Goal: Task Accomplishment & Management: Manage account settings

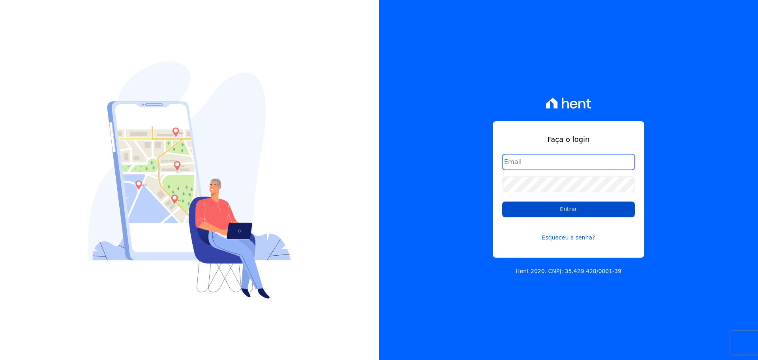
type input "raquel.almeida@cavazani.com.br"
click at [564, 210] on input "Entrar" at bounding box center [568, 209] width 133 height 16
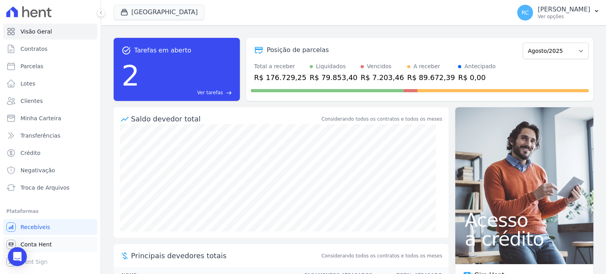
click at [41, 248] on span "Conta Hent" at bounding box center [36, 245] width 31 height 8
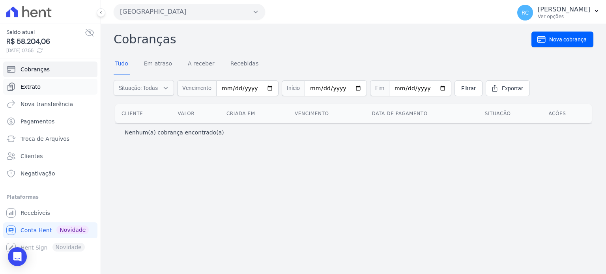
click at [53, 84] on link "Extrato" at bounding box center [50, 87] width 94 height 16
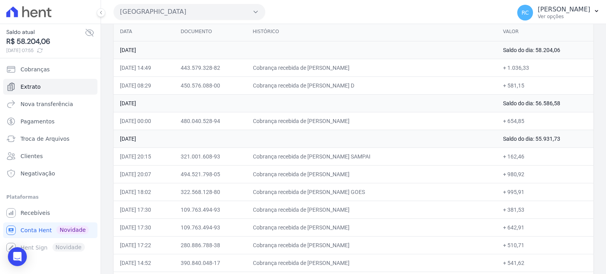
scroll to position [118, 0]
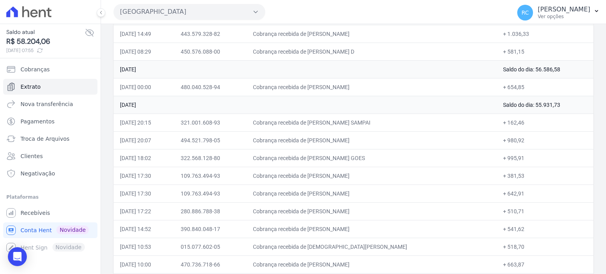
drag, startPoint x: 557, startPoint y: 103, endPoint x: 216, endPoint y: 182, distance: 350.7
click at [522, 108] on td "Saldo do dia: 55.931,73" at bounding box center [545, 105] width 97 height 18
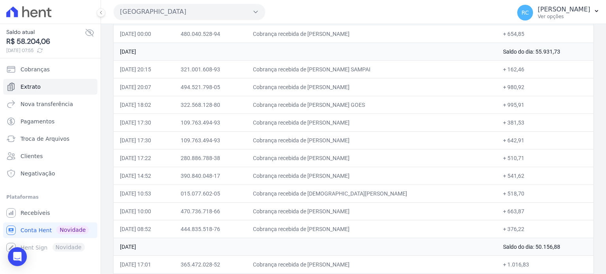
scroll to position [158, 0]
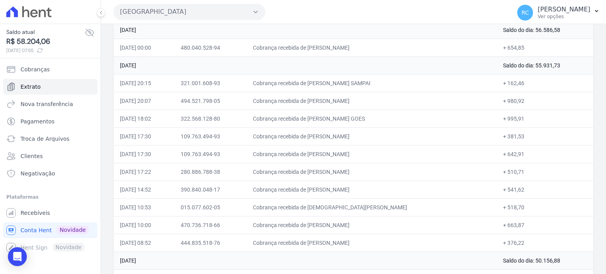
drag, startPoint x: 396, startPoint y: 82, endPoint x: 326, endPoint y: 84, distance: 69.5
click at [326, 84] on td "Cobrança recebida de FERNANDA GHIRALDI NOBRE SAMPAI" at bounding box center [372, 83] width 250 height 18
copy td "FERNANDA GHIRALDI NOBR"
drag, startPoint x: 388, startPoint y: 100, endPoint x: 324, endPoint y: 100, distance: 64.7
click at [324, 100] on td "Cobrança recebida de THAUANNY GOMES DE ARAUJO" at bounding box center [372, 101] width 250 height 18
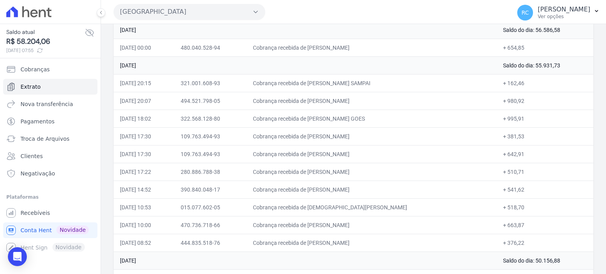
click at [325, 100] on td "Cobrança recebida de THAUANNY GOMES DE ARAUJO" at bounding box center [372, 101] width 250 height 18
click at [327, 99] on td "Cobrança recebida de THAUANNY GOMES DE ARAUJO" at bounding box center [372, 101] width 250 height 18
click at [327, 98] on td "Cobrança recebida de THAUANNY GOMES DE ARAUJO" at bounding box center [372, 101] width 250 height 18
drag, startPoint x: 381, startPoint y: 99, endPoint x: 326, endPoint y: 98, distance: 54.9
click at [326, 98] on td "Cobrança recebida de THAUANNY GOMES DE ARAUJO" at bounding box center [372, 101] width 250 height 18
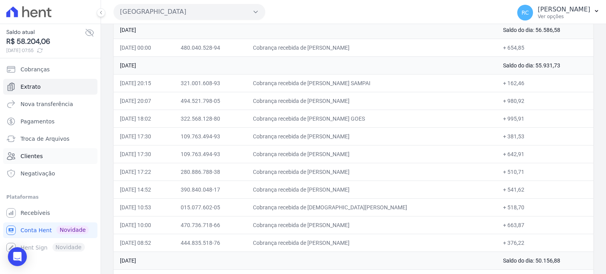
copy td "THAUANNY GOMES D"
drag, startPoint x: 382, startPoint y: 119, endPoint x: 326, endPoint y: 120, distance: 55.7
click at [326, 120] on td "Cobrança recebida de GENIVALDO SOUZA GOES" at bounding box center [372, 119] width 250 height 18
copy td "GENIVALDO SOUZA GO"
drag, startPoint x: 390, startPoint y: 131, endPoint x: 326, endPoint y: 139, distance: 64.5
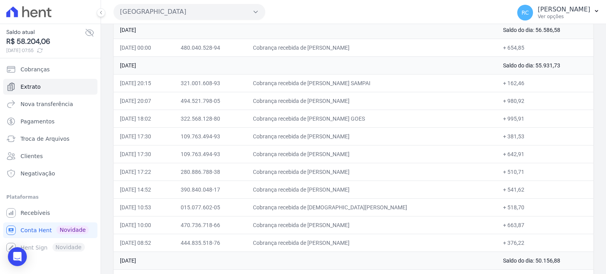
click at [326, 139] on td "Cobrança recebida de AGRIMALDO SILVEIRA RIBEIRO JUN" at bounding box center [372, 137] width 250 height 18
copy td "AGRIMALDO SILVEIRA RIB"
drag, startPoint x: 358, startPoint y: 167, endPoint x: 326, endPoint y: 173, distance: 32.5
click at [326, 173] on td "Cobrança recebida de Cezar Felix Gomes" at bounding box center [372, 172] width 250 height 18
copy td "Cezar Felix G"
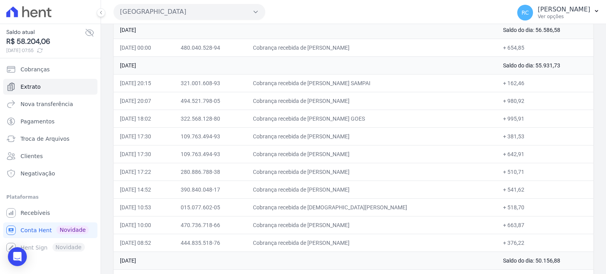
drag, startPoint x: 373, startPoint y: 187, endPoint x: 311, endPoint y: 195, distance: 62.1
click at [323, 192] on td "Cobrança recebida de LARIANE MOURA LIMA" at bounding box center [372, 190] width 250 height 18
copy td "LARIANE MOURA L"
drag, startPoint x: 379, startPoint y: 203, endPoint x: 326, endPoint y: 201, distance: 53.0
click at [326, 201] on td "Cobrança recebida de CRISTIANO DE SOUZA FEITOSA" at bounding box center [372, 208] width 250 height 18
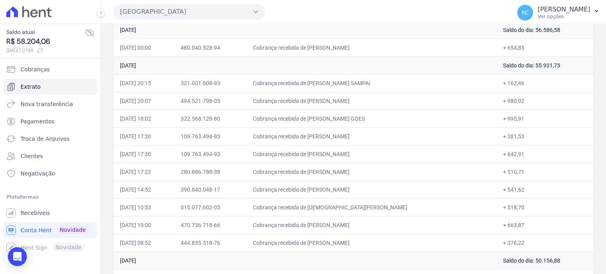
copy td "CRISTIANO DE SOUZ"
drag, startPoint x: 381, startPoint y: 44, endPoint x: 327, endPoint y: 50, distance: 54.1
click at [327, 50] on td "Cobrança recebida de ADRIELLY ALVES SANTOS" at bounding box center [372, 48] width 250 height 18
copy td "ADRIELLY ALVES SANT"
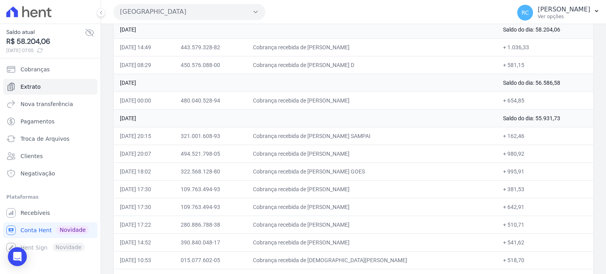
scroll to position [118, 0]
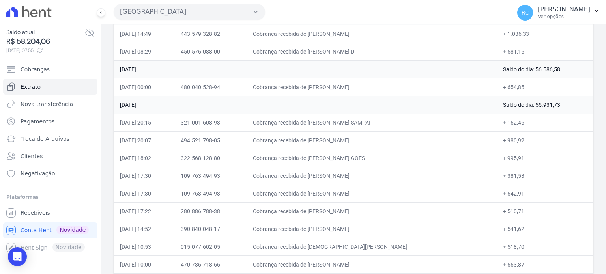
click at [203, 12] on button "Parque Dos Passaros" at bounding box center [190, 12] width 152 height 16
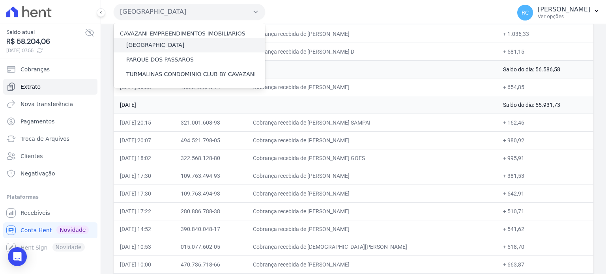
click at [173, 46] on label "[GEOGRAPHIC_DATA]" at bounding box center [155, 45] width 58 height 8
click at [0, 0] on input "[GEOGRAPHIC_DATA]" at bounding box center [0, 0] width 0 height 0
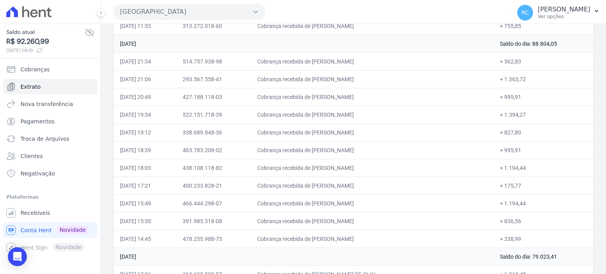
scroll to position [158, 0]
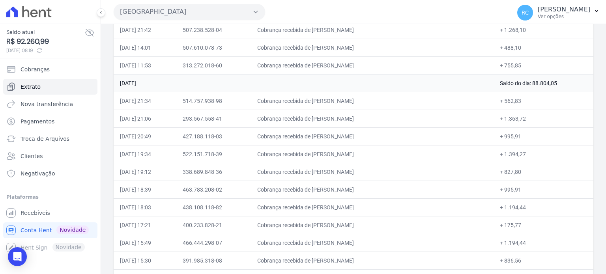
click at [229, 14] on button "Parque Das Flores" at bounding box center [190, 12] width 152 height 16
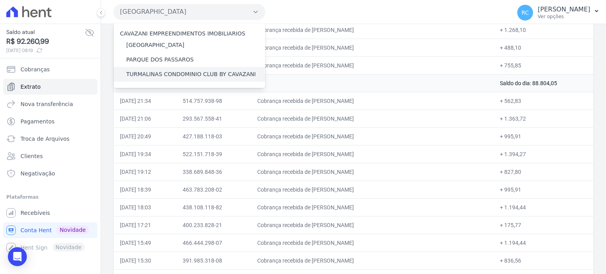
click at [184, 75] on label "TURMALINAS CONDOMINIO CLUB BY CAVAZANI" at bounding box center [190, 74] width 129 height 8
click at [0, 0] on input "TURMALINAS CONDOMINIO CLUB BY CAVAZANI" at bounding box center [0, 0] width 0 height 0
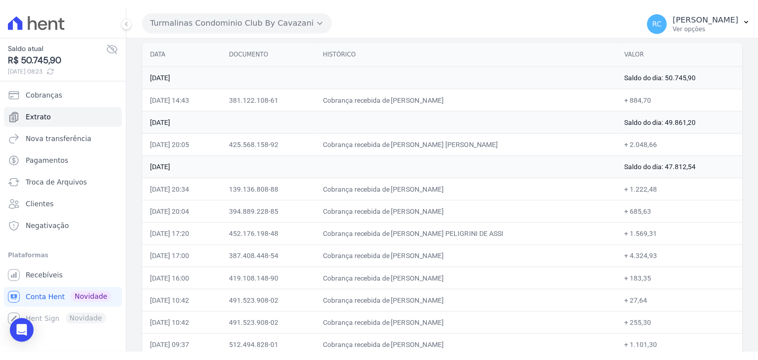
scroll to position [79, 0]
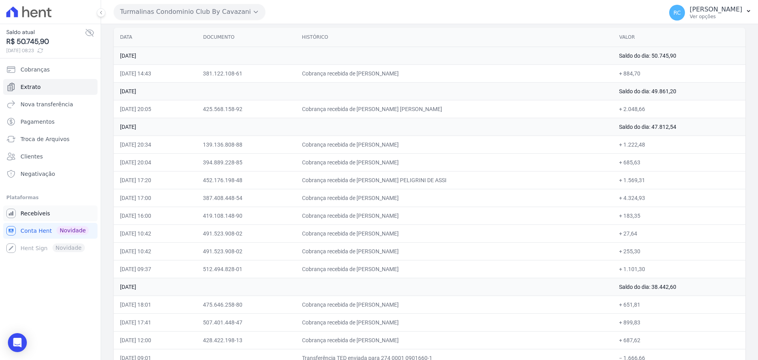
click at [52, 215] on link "Recebíveis" at bounding box center [50, 213] width 94 height 16
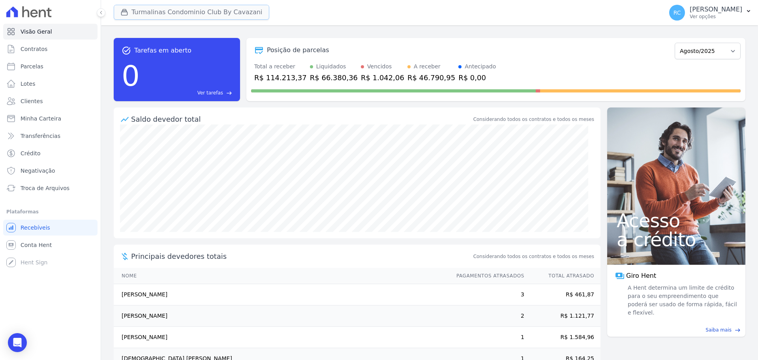
click at [193, 8] on button "Turmalinas Condominio Club By Cavazani" at bounding box center [192, 12] width 156 height 15
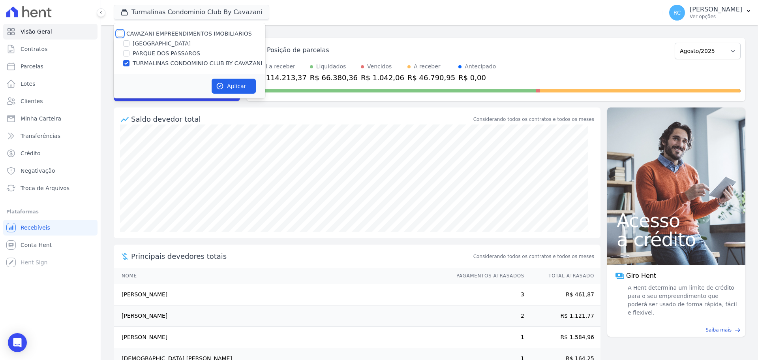
click at [121, 32] on input "CAVAZANI EMPREENDIMENTOS IMOBILIARIOS" at bounding box center [120, 33] width 6 height 6
checkbox input "true"
click at [238, 84] on button "Aplicar" at bounding box center [234, 86] width 44 height 15
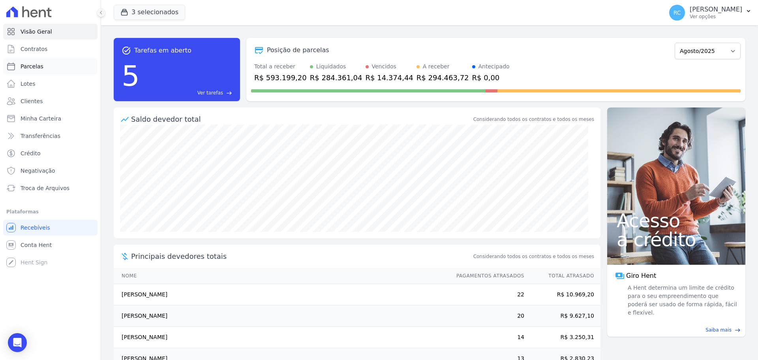
click at [47, 65] on link "Parcelas" at bounding box center [50, 66] width 94 height 16
select select
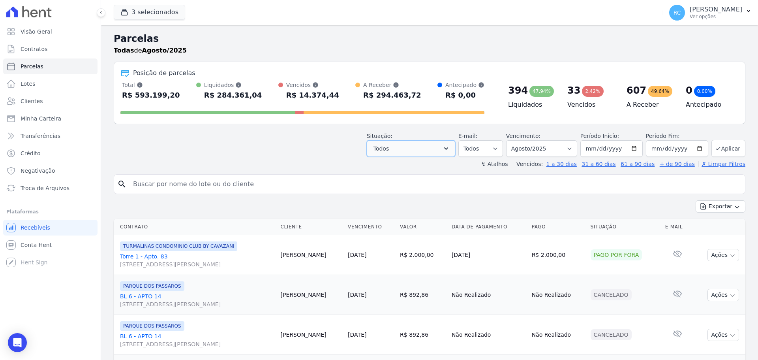
click at [439, 143] on button "Todos" at bounding box center [411, 148] width 88 height 17
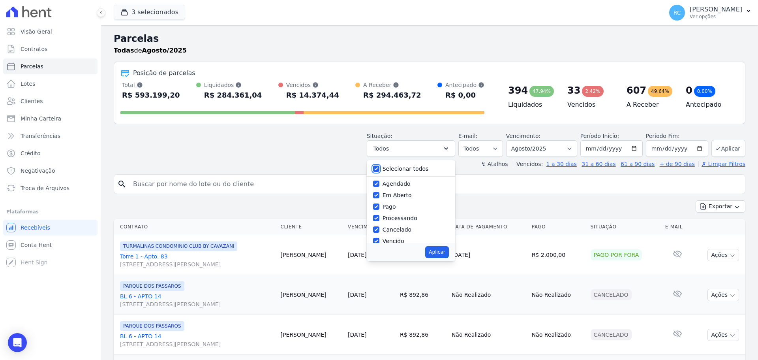
click at [379, 168] on input "Selecionar todos" at bounding box center [376, 168] width 6 height 6
checkbox input "false"
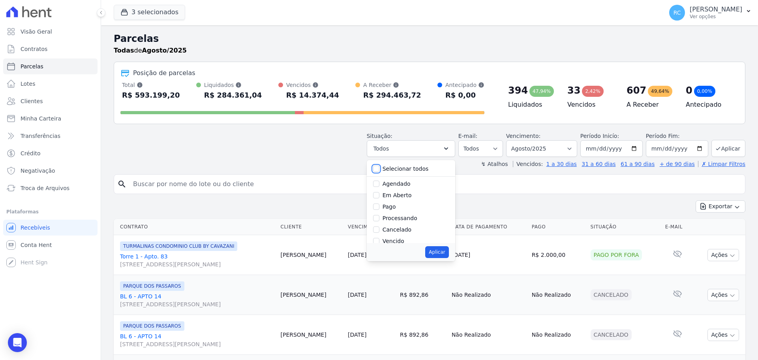
checkbox input "false"
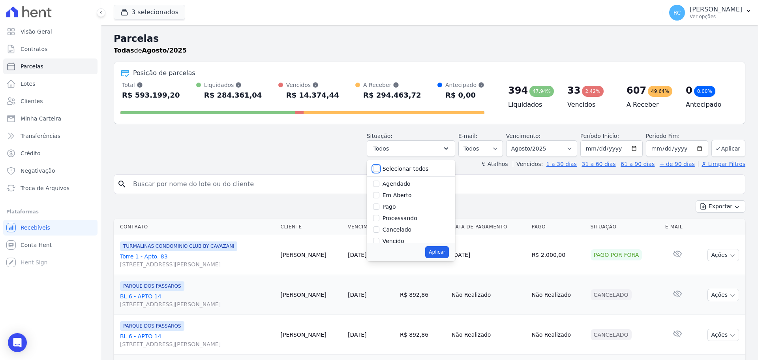
checkbox input "false"
click at [379, 238] on input "Vencido" at bounding box center [376, 241] width 6 height 6
checkbox input "true"
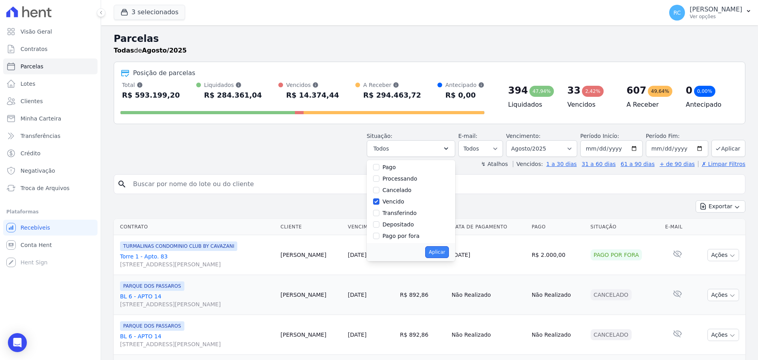
click at [433, 250] on button "Aplicar" at bounding box center [436, 252] width 23 height 12
select select "overdue"
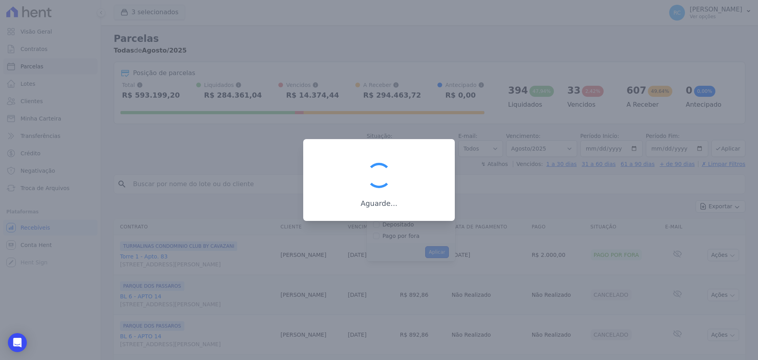
scroll to position [14, 0]
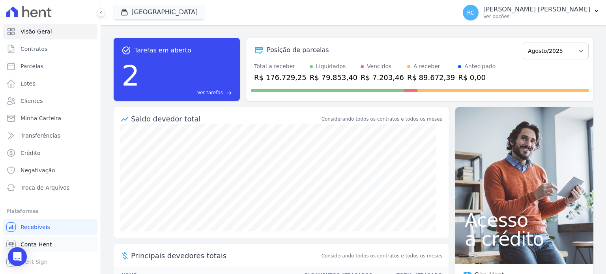
click at [43, 244] on span "Conta Hent" at bounding box center [36, 245] width 31 height 8
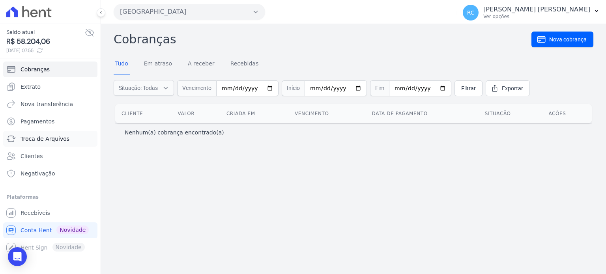
click at [68, 144] on link "Troca de Arquivos" at bounding box center [50, 139] width 94 height 16
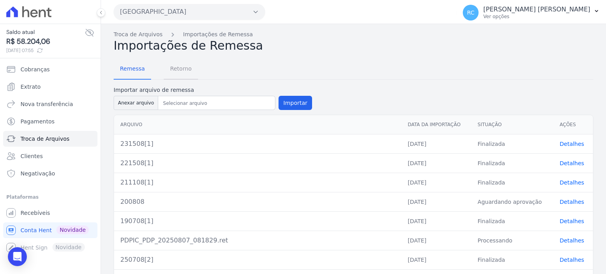
click at [183, 69] on span "Retorno" at bounding box center [180, 69] width 31 height 16
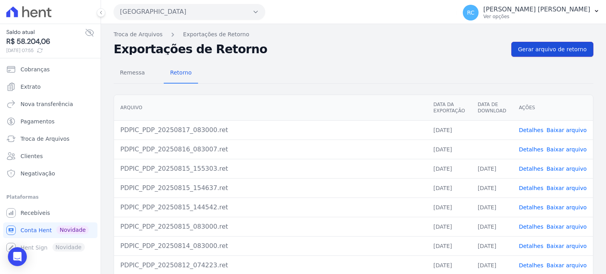
click at [551, 44] on link "Gerar arquivo de retorno" at bounding box center [553, 49] width 82 height 15
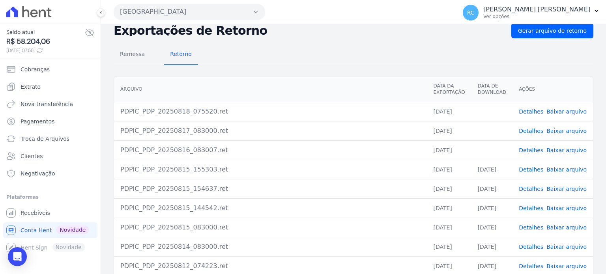
scroll to position [79, 0]
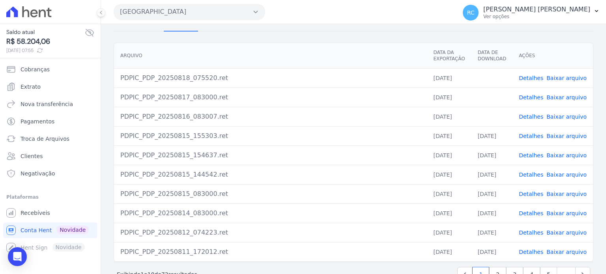
click at [568, 114] on link "Baixar arquivo" at bounding box center [567, 117] width 40 height 6
click at [570, 98] on link "Baixar arquivo" at bounding box center [567, 97] width 40 height 6
click at [557, 78] on link "Baixar arquivo" at bounding box center [567, 78] width 40 height 6
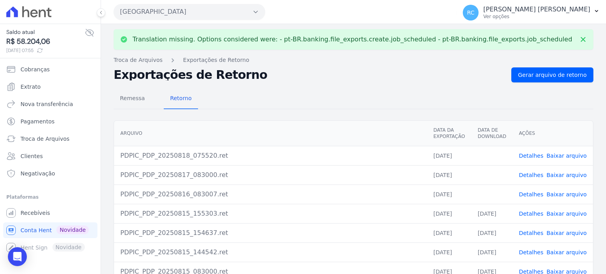
scroll to position [0, 0]
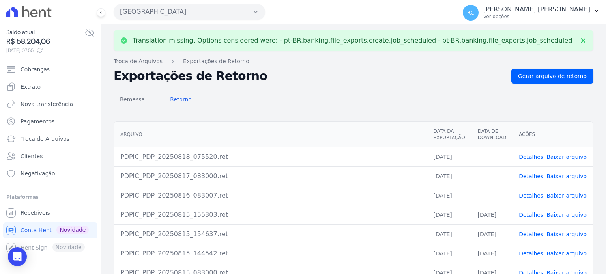
click at [246, 18] on button "Parque Dos Passaros" at bounding box center [190, 12] width 152 height 16
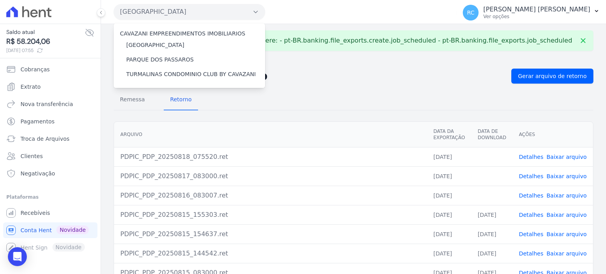
click at [383, 80] on h2 "Exportações de Retorno" at bounding box center [310, 76] width 392 height 11
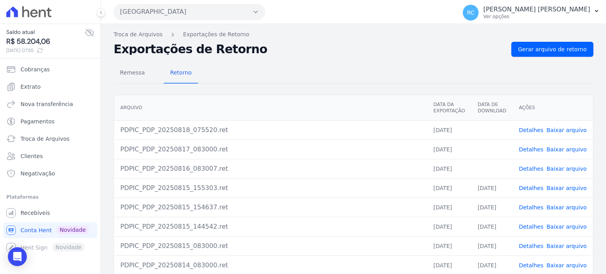
click at [237, 17] on button "Parque Dos Passaros" at bounding box center [190, 12] width 152 height 16
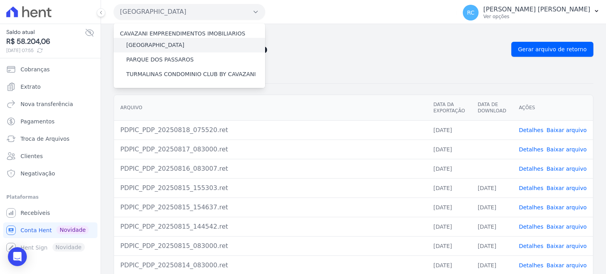
click at [192, 47] on div "[GEOGRAPHIC_DATA]" at bounding box center [190, 45] width 152 height 15
click at [142, 45] on label "[GEOGRAPHIC_DATA]" at bounding box center [155, 45] width 58 height 8
click at [0, 0] on input "[GEOGRAPHIC_DATA]" at bounding box center [0, 0] width 0 height 0
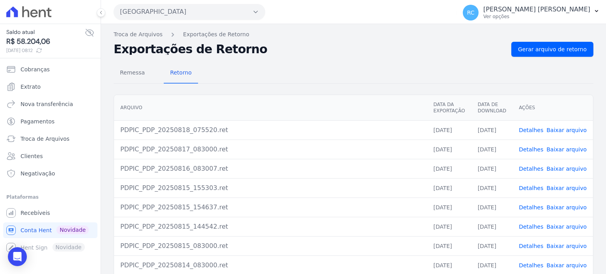
click at [207, 9] on button "Parque Dos Passaros" at bounding box center [190, 12] width 152 height 16
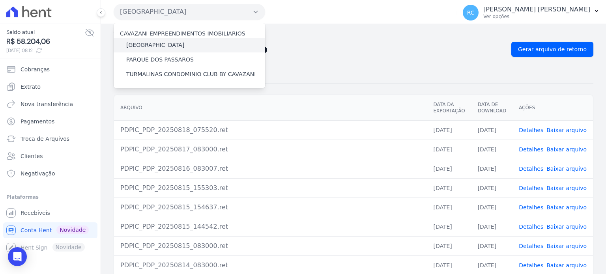
click at [174, 46] on label "[GEOGRAPHIC_DATA]" at bounding box center [155, 45] width 58 height 8
click at [0, 0] on input "[GEOGRAPHIC_DATA]" at bounding box center [0, 0] width 0 height 0
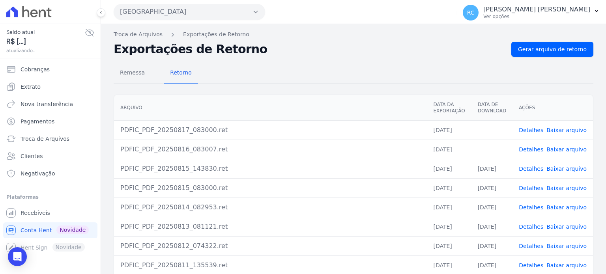
drag, startPoint x: 218, startPoint y: 48, endPoint x: 141, endPoint y: 50, distance: 77.0
click at [141, 50] on h2 "Exportações de Retorno" at bounding box center [310, 49] width 392 height 11
click at [323, 66] on div "Remessa Retorno" at bounding box center [354, 73] width 480 height 21
click at [552, 51] on span "Gerar arquivo de retorno" at bounding box center [552, 49] width 69 height 8
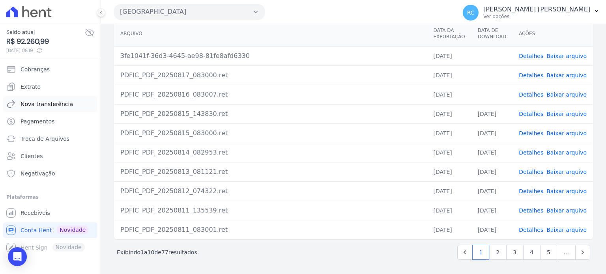
scroll to position [52, 0]
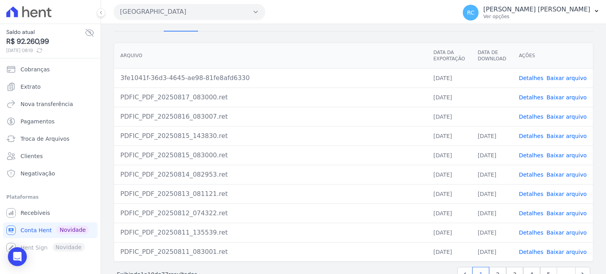
click at [565, 79] on link "Baixar arquivo" at bounding box center [567, 78] width 40 height 6
click at [565, 96] on link "Baixar arquivo" at bounding box center [567, 97] width 40 height 6
click at [559, 116] on link "Baixar arquivo" at bounding box center [567, 117] width 40 height 6
click at [567, 115] on link "Baixar arquivo" at bounding box center [567, 117] width 40 height 6
click at [570, 98] on link "Baixar arquivo" at bounding box center [567, 97] width 40 height 6
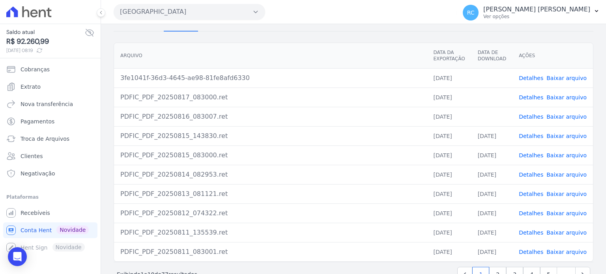
click at [571, 78] on link "Baixar arquivo" at bounding box center [567, 78] width 40 height 6
click at [176, 9] on button "Parque Das Flores" at bounding box center [190, 12] width 152 height 16
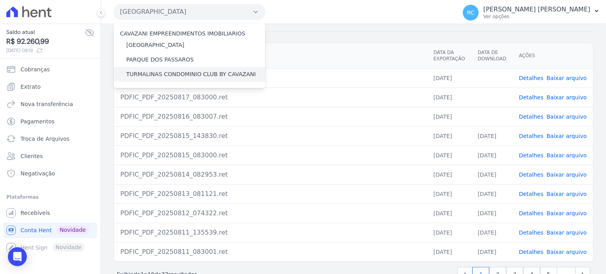
click at [181, 72] on label "TURMALINAS CONDOMINIO CLUB BY CAVAZANI" at bounding box center [190, 74] width 129 height 8
click at [0, 0] on input "TURMALINAS CONDOMINIO CLUB BY CAVAZANI" at bounding box center [0, 0] width 0 height 0
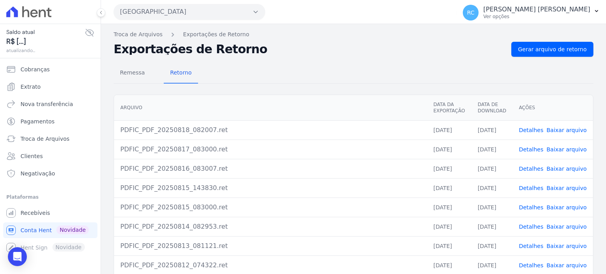
click at [241, 13] on button "Parque Das Flores" at bounding box center [190, 12] width 152 height 16
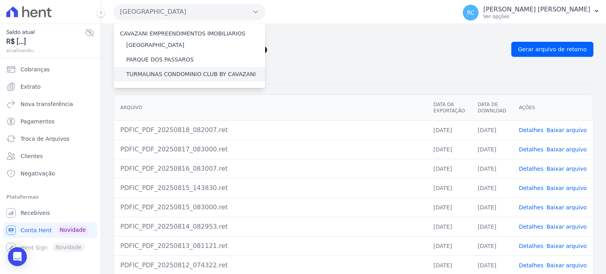
click at [196, 74] on label "TURMALINAS CONDOMINIO CLUB BY CAVAZANI" at bounding box center [190, 74] width 129 height 8
click at [0, 0] on input "TURMALINAS CONDOMINIO CLUB BY CAVAZANI" at bounding box center [0, 0] width 0 height 0
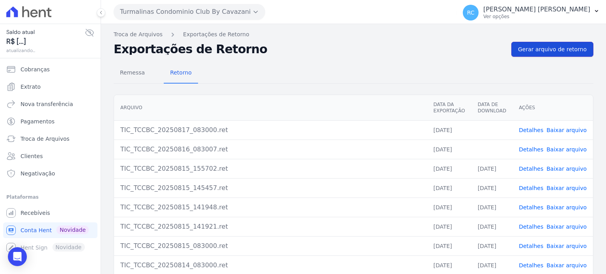
click at [550, 49] on span "Gerar arquivo de retorno" at bounding box center [552, 49] width 69 height 8
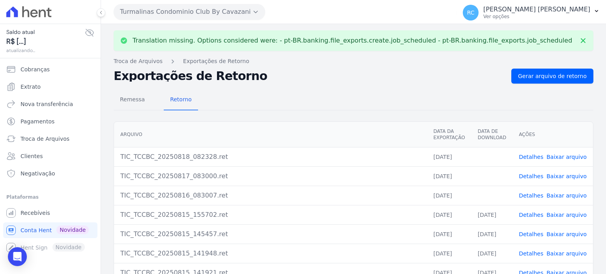
scroll to position [79, 0]
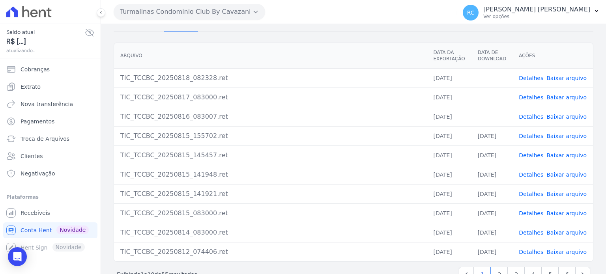
click at [568, 116] on link "Baixar arquivo" at bounding box center [567, 117] width 40 height 6
click at [569, 96] on link "Baixar arquivo" at bounding box center [567, 97] width 40 height 6
click at [568, 77] on link "Baixar arquivo" at bounding box center [567, 78] width 40 height 6
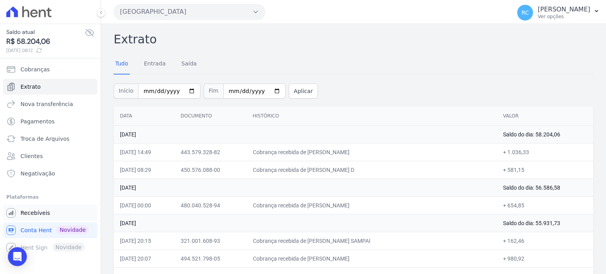
click at [49, 214] on link "Recebíveis" at bounding box center [50, 213] width 94 height 16
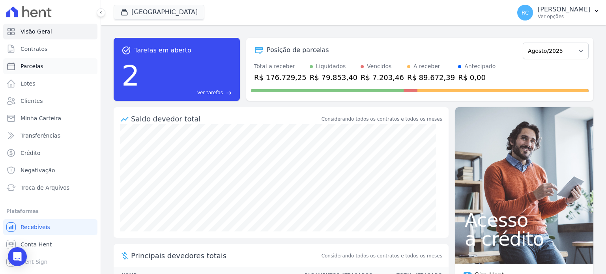
click at [52, 64] on link "Parcelas" at bounding box center [50, 66] width 94 height 16
select select
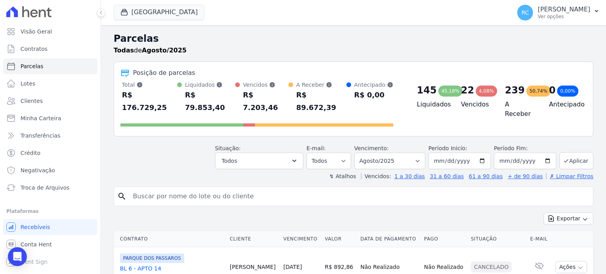
click at [234, 190] on input "search" at bounding box center [359, 197] width 462 height 16
paste input "LARIANE MOURA L"
type input "LARIANE MOURA L"
click at [544, 213] on button "Exportar" at bounding box center [569, 219] width 50 height 12
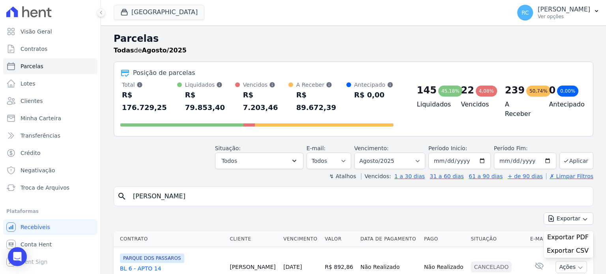
click at [281, 189] on input "LARIANE MOURA L" at bounding box center [359, 197] width 462 height 16
select select
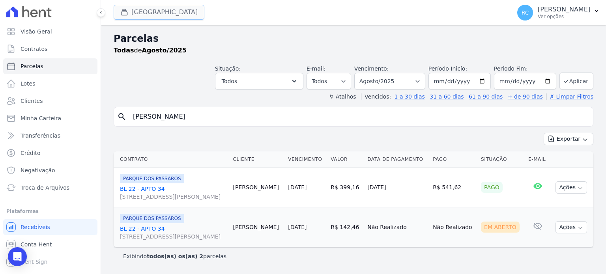
click at [169, 14] on button "Parque Dos Passaros" at bounding box center [159, 12] width 91 height 15
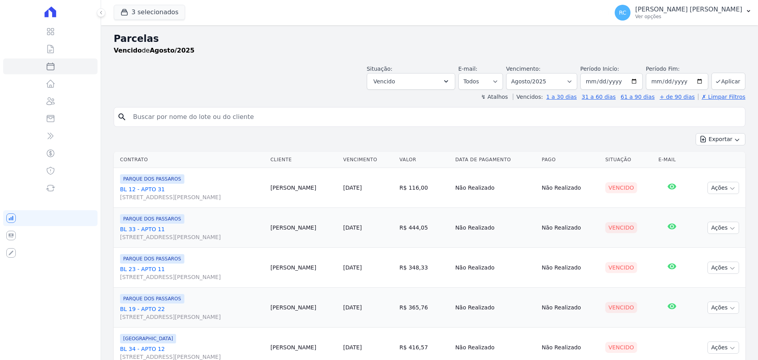
select select
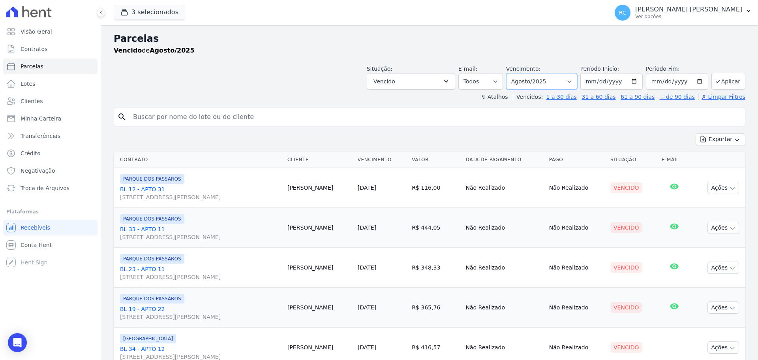
click at [546, 83] on select "[GEOGRAPHIC_DATA] por período ──────── Todos os meses Dezembro/2021 [GEOGRAPHIC…" at bounding box center [541, 81] width 71 height 17
select select "all"
click at [511, 73] on select "[GEOGRAPHIC_DATA] por período ──────── Todos os meses Dezembro/2021 [GEOGRAPHIC…" at bounding box center [541, 81] width 71 height 17
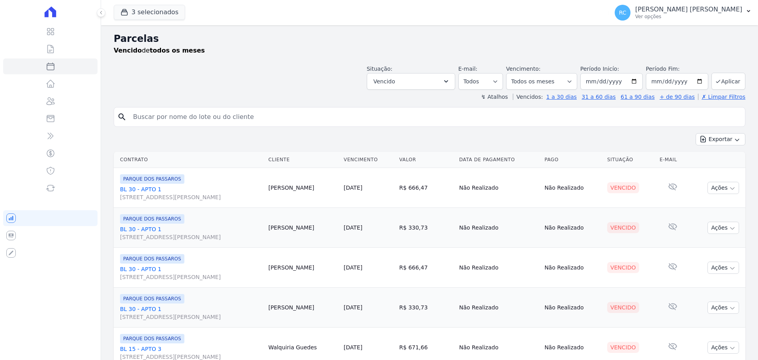
select select
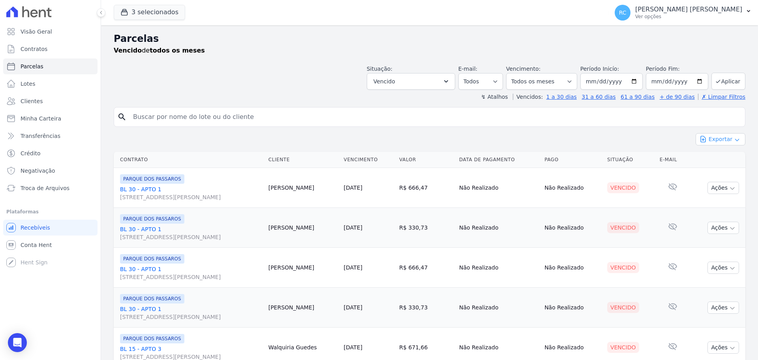
click at [717, 138] on button "Exportar" at bounding box center [721, 139] width 50 height 12
click at [715, 169] on span "Exportar CSV" at bounding box center [720, 171] width 42 height 8
click at [247, 113] on input "search" at bounding box center [435, 117] width 614 height 16
paste input "[PERSON_NAME]"
type input "[PERSON_NAME]"
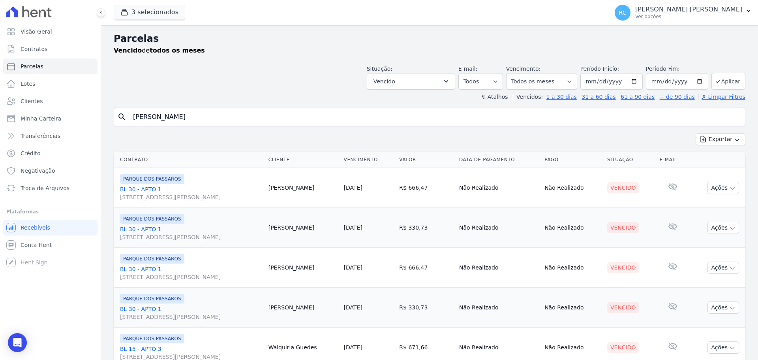
select select
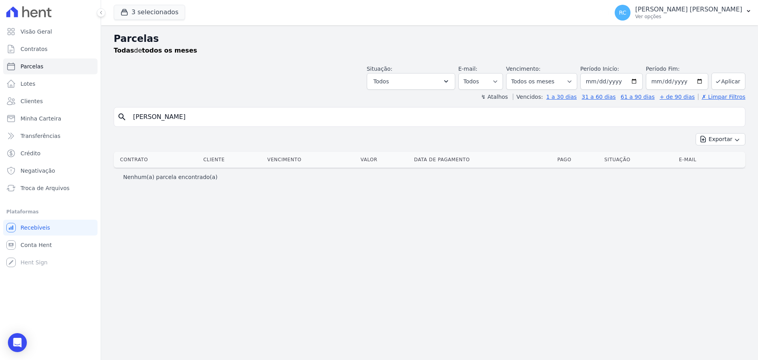
drag, startPoint x: 251, startPoint y: 122, endPoint x: 246, endPoint y: 128, distance: 8.7
click at [235, 135] on div "search [PERSON_NAME] Exportar Exportar PDF Exportar CSV Contrato Cliente Vencim…" at bounding box center [430, 146] width 632 height 79
paste input "ROBERVAL [PERSON_NAME]"
click at [249, 115] on input "[PERSON_NAME] [PERSON_NAME]" at bounding box center [435, 117] width 614 height 16
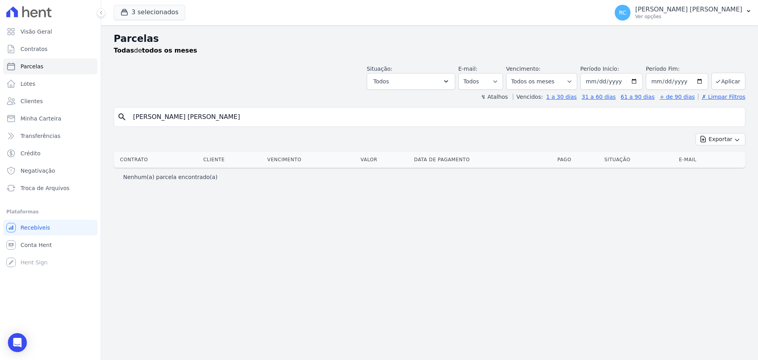
click at [249, 116] on input "[PERSON_NAME] [PERSON_NAME]" at bounding box center [435, 117] width 614 height 16
paste input "search"
type input "ROBERVAL [PERSON_NAME]"
select select
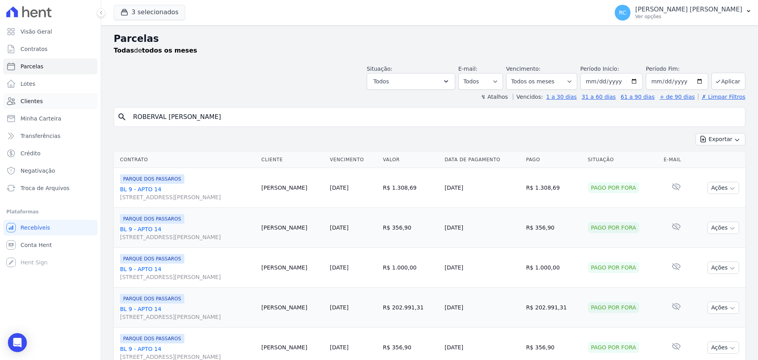
drag, startPoint x: 234, startPoint y: 119, endPoint x: 50, endPoint y: 97, distance: 185.6
click at [26, 109] on div "Visão Geral Contratos [GEOGRAPHIC_DATA] Lotes Clientes Minha Carteira Transferê…" at bounding box center [379, 180] width 758 height 360
paste input "[PERSON_NAME]"
type input "[PERSON_NAME]"
select select
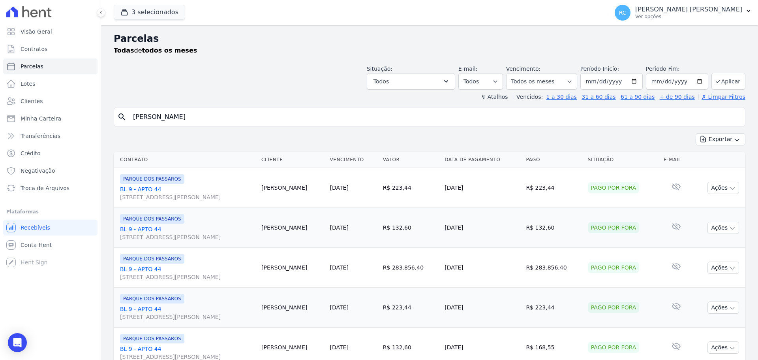
drag, startPoint x: 230, startPoint y: 114, endPoint x: 171, endPoint y: 141, distance: 65.2
paste input "[PERSON_NAME] [PERSON_NAME]"
drag, startPoint x: 247, startPoint y: 114, endPoint x: 143, endPoint y: 101, distance: 105.1
click at [17, 110] on div "Visão Geral Contratos [GEOGRAPHIC_DATA] Lotes Clientes Minha Carteira Transferê…" at bounding box center [379, 180] width 758 height 360
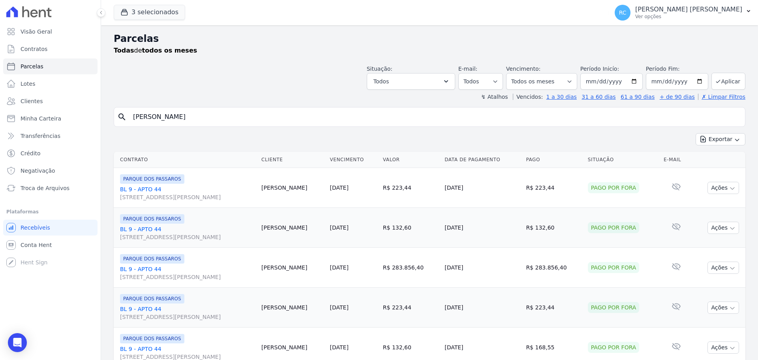
paste input "search"
type input "[PERSON_NAME] [PERSON_NAME]"
select select
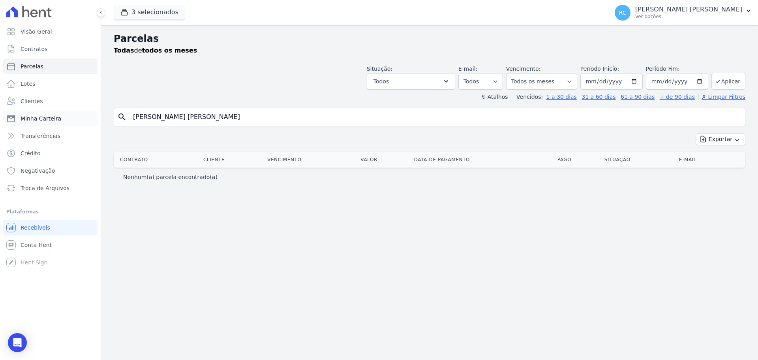
drag, startPoint x: 235, startPoint y: 109, endPoint x: 68, endPoint y: 115, distance: 167.9
click at [55, 118] on div "Visão Geral Contratos [GEOGRAPHIC_DATA] Lotes Clientes Minha Carteira Transferê…" at bounding box center [379, 180] width 758 height 360
paste input "[PERSON_NAME]"
type input "[PERSON_NAME]"
select select
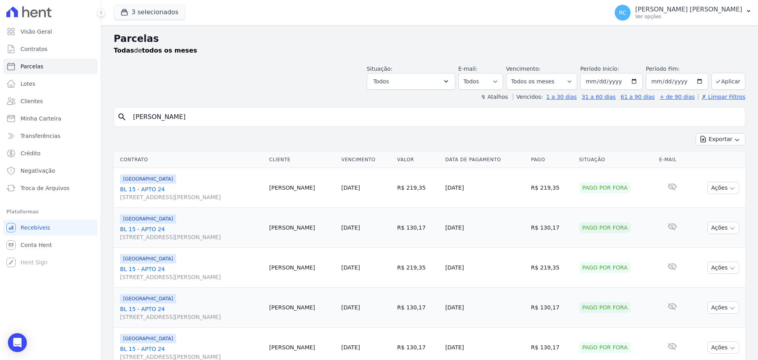
drag, startPoint x: 68, startPoint y: 128, endPoint x: 144, endPoint y: 130, distance: 76.2
click at [67, 133] on div "Visão Geral Contratos [GEOGRAPHIC_DATA] Lotes Clientes Minha Carteira Transferê…" at bounding box center [379, 180] width 758 height 360
paste input "[PERSON_NAME] [PERSON_NAME] DOS [PERSON_NAME]"
type input "[PERSON_NAME] [PERSON_NAME] DOS [PERSON_NAME]"
select select
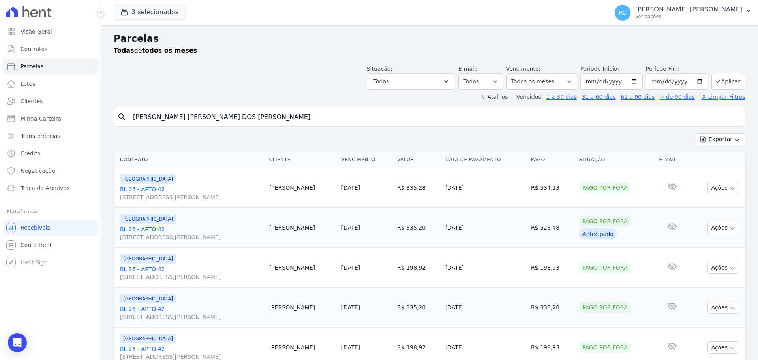
drag, startPoint x: 283, startPoint y: 117, endPoint x: 261, endPoint y: 124, distance: 23.4
click at [32, 117] on div "Visão Geral Contratos [GEOGRAPHIC_DATA] Lotes Clientes Minha Carteira Transferê…" at bounding box center [379, 180] width 758 height 360
paste input "[PERSON_NAME] DOS [PERSON_NAME]"
type input "[PERSON_NAME] DOS [PERSON_NAME],"
select select
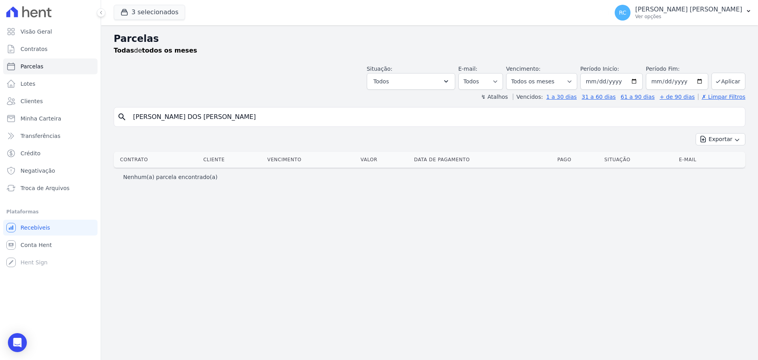
drag, startPoint x: 158, startPoint y: 120, endPoint x: 164, endPoint y: 108, distance: 13.8
click at [52, 113] on div "Visão Geral Contratos [GEOGRAPHIC_DATA] Lotes Clientes Minha Carteira Transferê…" at bounding box center [379, 180] width 758 height 360
paste input "[PERSON_NAME]"
type input "[PERSON_NAME]"
select select
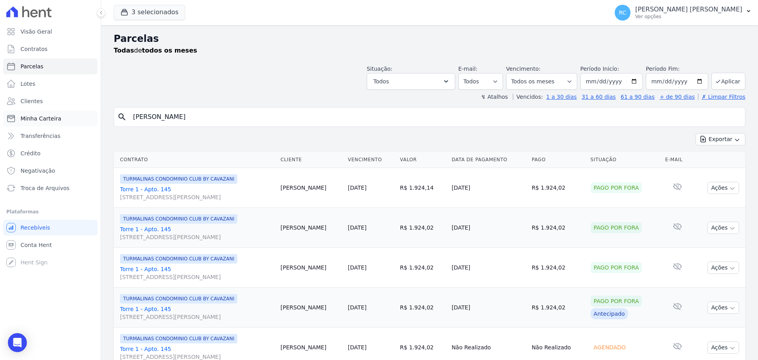
drag, startPoint x: 218, startPoint y: 110, endPoint x: 55, endPoint y: 111, distance: 162.7
click at [15, 124] on div "Visão Geral Contratos [GEOGRAPHIC_DATA] Lotes Clientes Minha Carteira Transferê…" at bounding box center [379, 180] width 758 height 360
paste input "[PERSON_NAME]"
type input "[PERSON_NAME]"
select select
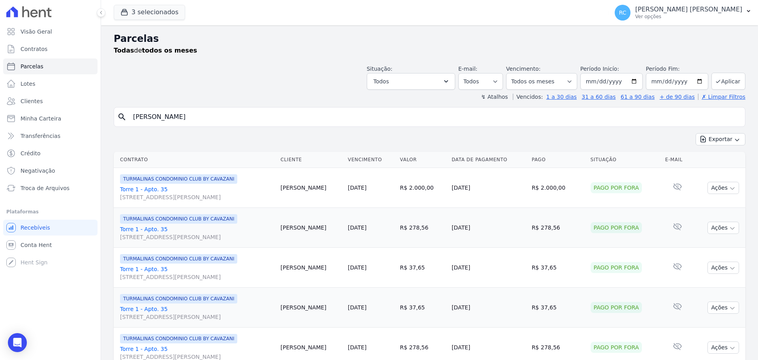
drag, startPoint x: 228, startPoint y: 113, endPoint x: 129, endPoint y: 105, distance: 99.7
paste input "[PERSON_NAME]"
type input "[PERSON_NAME]"
select select
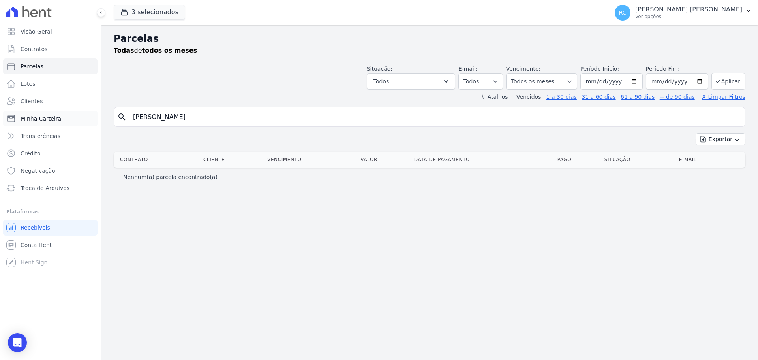
drag, startPoint x: 220, startPoint y: 115, endPoint x: 39, endPoint y: 117, distance: 180.8
click at [11, 124] on div "Visão Geral Contratos [GEOGRAPHIC_DATA] Lotes Clientes Minha Carteira Transferê…" at bounding box center [379, 180] width 758 height 360
paste input "[PERSON_NAME] [PERSON_NAME] [PERSON_NAME]"
type input "[PERSON_NAME] [PERSON_NAME]"
select select
